Goal: Find specific page/section

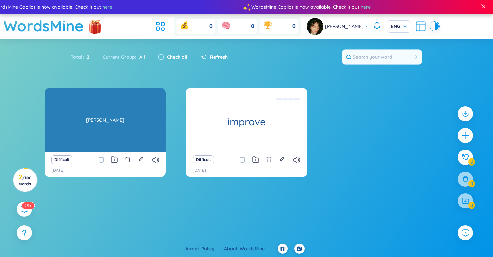
click at [104, 115] on div "[PERSON_NAME]" at bounding box center [105, 120] width 114 height 60
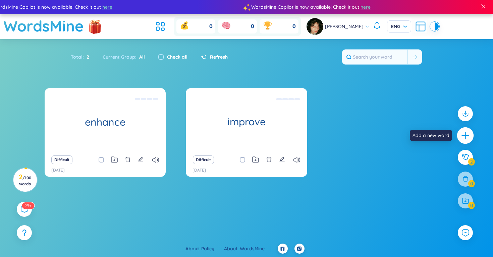
click at [465, 136] on icon "plus" at bounding box center [464, 135] width 1 height 7
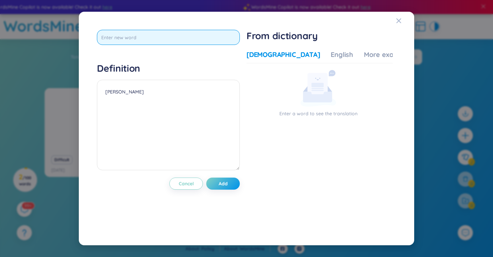
click at [161, 36] on input "text" at bounding box center [168, 37] width 143 height 15
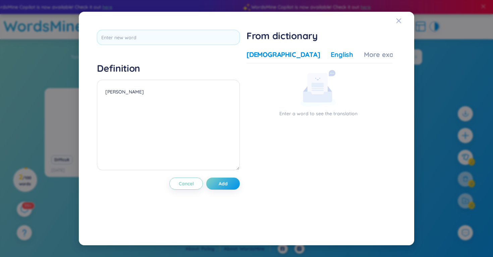
click at [330, 56] on div "English" at bounding box center [341, 54] width 22 height 9
click at [266, 57] on div "[DEMOGRAPHIC_DATA]" at bounding box center [282, 54] width 73 height 9
click at [364, 51] on div "More examples" at bounding box center [388, 54] width 49 height 9
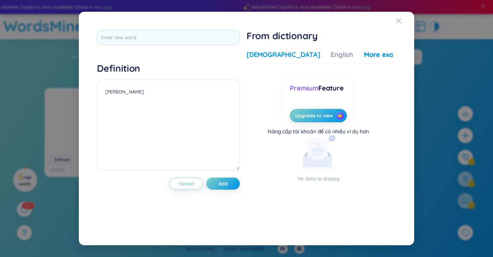
click at [264, 53] on div "[DEMOGRAPHIC_DATA]" at bounding box center [282, 54] width 73 height 9
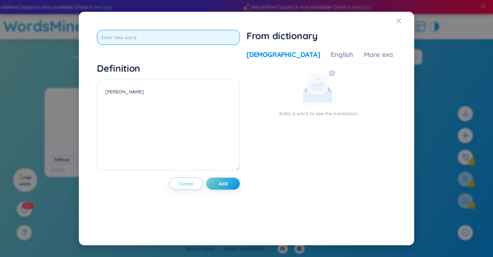
click at [199, 42] on input "text" at bounding box center [168, 37] width 143 height 15
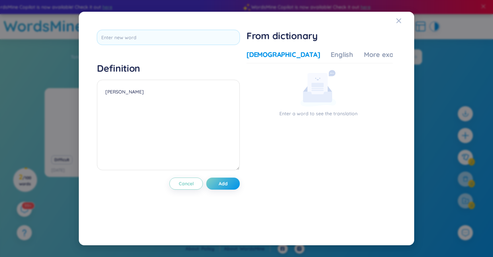
click at [394, 21] on div "Definition [PERSON_NAME] Cancel Add From dictionary Vietnamese English More exa…" at bounding box center [246, 128] width 319 height 217
click at [399, 19] on icon "Close" at bounding box center [398, 20] width 5 height 5
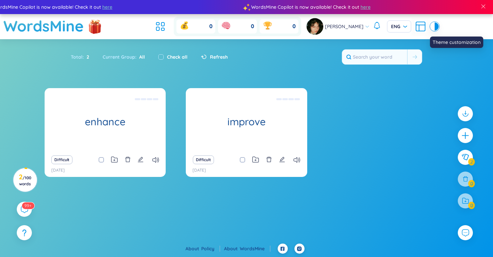
click at [432, 29] on div at bounding box center [432, 26] width 4 height 8
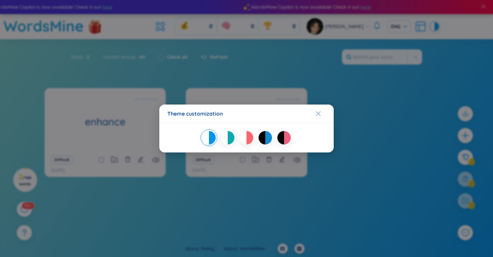
click at [230, 143] on div at bounding box center [231, 137] width 7 height 13
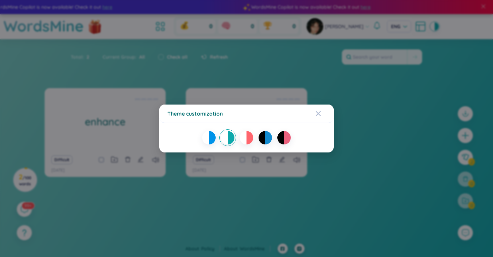
click at [243, 135] on div at bounding box center [243, 137] width 7 height 13
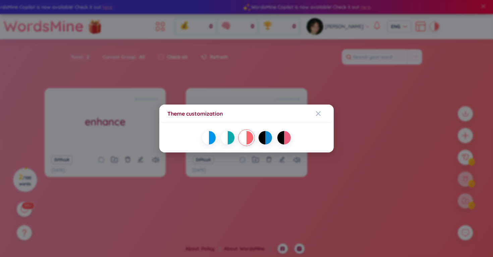
click at [279, 138] on div at bounding box center [280, 137] width 7 height 13
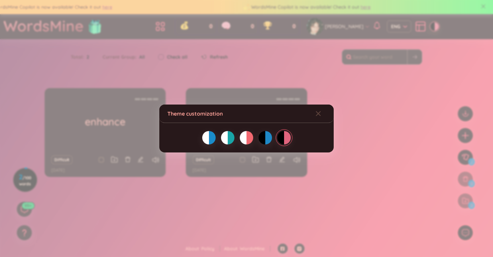
click at [267, 136] on div at bounding box center [268, 137] width 7 height 13
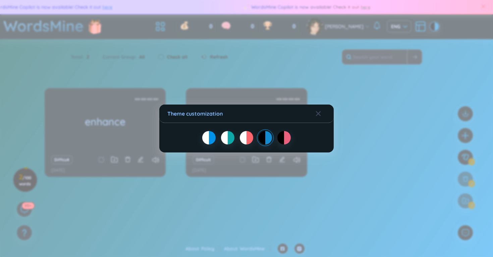
click at [251, 136] on div at bounding box center [249, 137] width 7 height 13
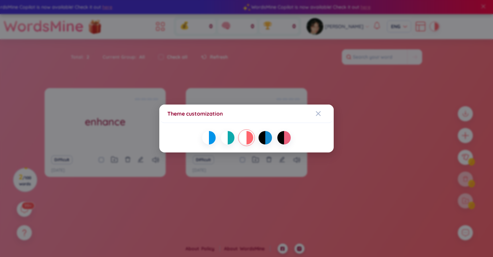
click at [366, 112] on div "Theme customization" at bounding box center [246, 128] width 493 height 257
